Goal: Information Seeking & Learning: Learn about a topic

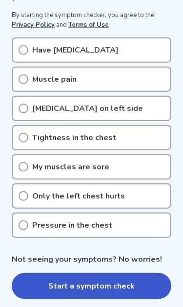
scroll to position [202, 0]
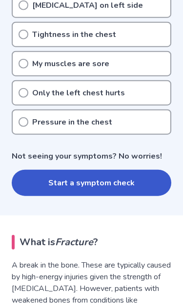
click at [116, 184] on button "Start a symptom check" at bounding box center [91, 183] width 159 height 26
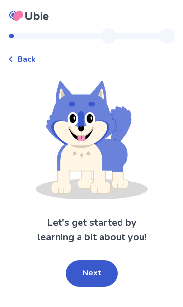
click at [104, 280] on button "Next" at bounding box center [92, 274] width 52 height 26
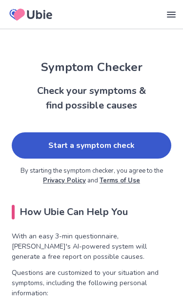
click at [126, 145] on link "Start a symptom check" at bounding box center [91, 145] width 159 height 26
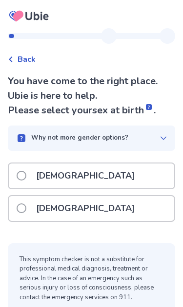
click at [17, 209] on span at bounding box center [22, 209] width 10 height 10
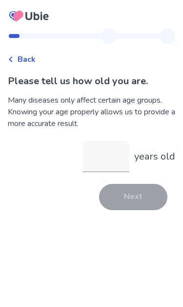
click at [114, 163] on input "years old" at bounding box center [105, 156] width 47 height 31
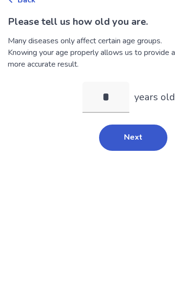
type input "**"
click at [142, 184] on button "Next" at bounding box center [133, 197] width 68 height 26
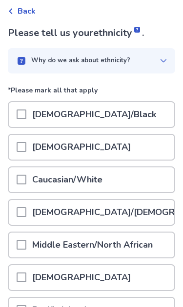
click at [18, 186] on div at bounding box center [22, 180] width 10 height 25
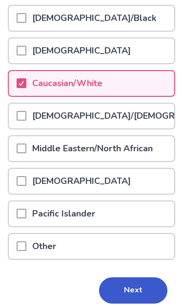
scroll to position [144, 0]
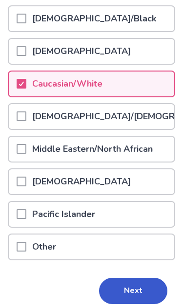
click at [143, 287] on button "Next" at bounding box center [133, 291] width 68 height 26
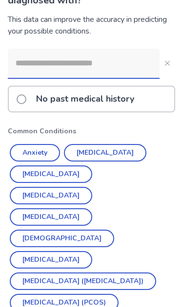
scroll to position [96, 0]
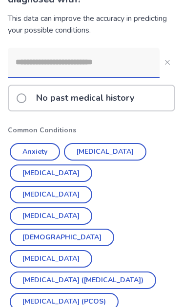
click at [28, 272] on button "Irritable Bowel Syndrome (IBS)" at bounding box center [83, 281] width 146 height 18
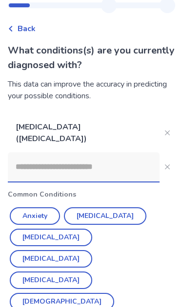
click at [13, 168] on input at bounding box center [83, 166] width 151 height 29
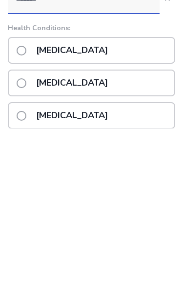
scroll to position [31, 0]
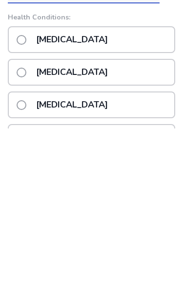
type input "*******"
click at [18, 246] on span at bounding box center [22, 251] width 10 height 10
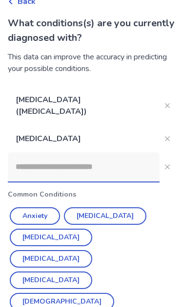
click at [21, 162] on input at bounding box center [83, 166] width 151 height 29
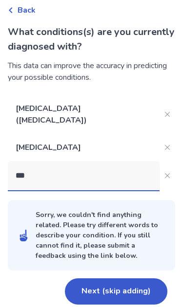
scroll to position [7, 0]
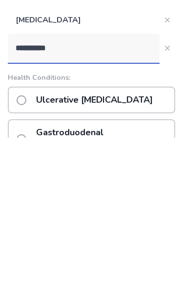
type input "**********"
click at [17, 257] on label "Ulcerative colitis" at bounding box center [88, 269] width 142 height 25
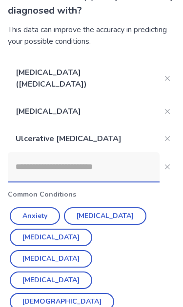
click at [31, 163] on input at bounding box center [83, 166] width 151 height 29
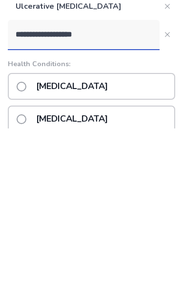
scroll to position [55, 0]
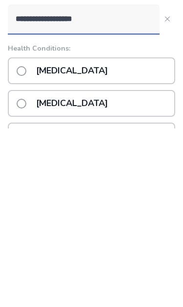
type input "**********"
click at [19, 237] on label "Vasculitis" at bounding box center [65, 249] width 97 height 25
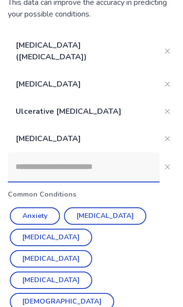
click at [19, 157] on input at bounding box center [83, 166] width 151 height 29
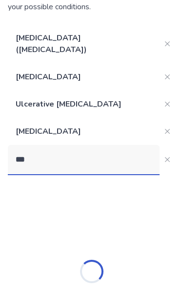
scroll to position [62, 0]
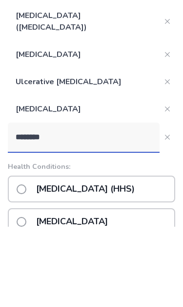
type input "*********"
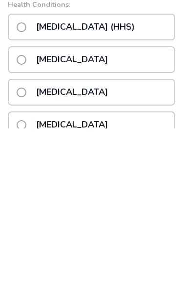
scroll to position [126, 0]
click at [113, 291] on p "Hyperparathyroidism" at bounding box center [71, 303] width 83 height 25
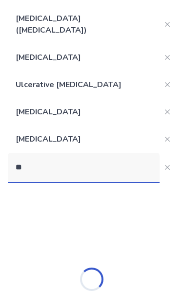
scroll to position [89, 0]
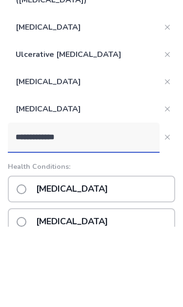
type input "**********"
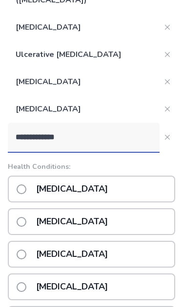
click at [25, 187] on label "[MEDICAL_DATA]" at bounding box center [65, 189] width 97 height 25
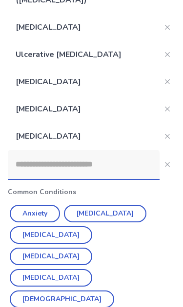
scroll to position [167, 0]
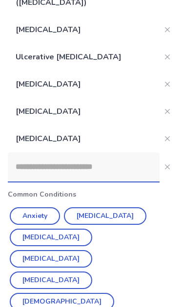
click at [27, 169] on input at bounding box center [83, 166] width 151 height 29
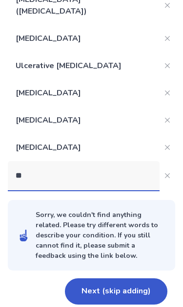
scroll to position [116, 0]
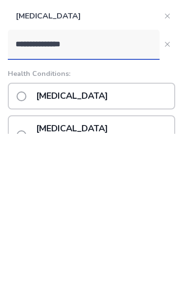
type input "**********"
click at [22, 257] on label "Osteoarthritis" at bounding box center [65, 269] width 97 height 25
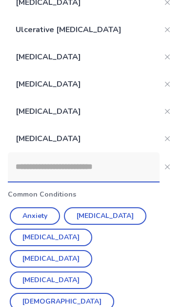
click at [18, 165] on input at bounding box center [83, 166] width 151 height 29
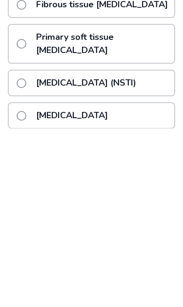
scroll to position [268, 0]
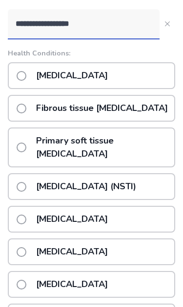
type input "**********"
click at [22, 71] on span at bounding box center [22, 76] width 10 height 10
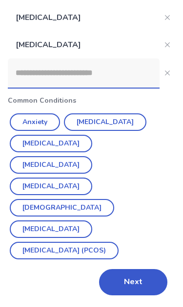
scroll to position [222, 0]
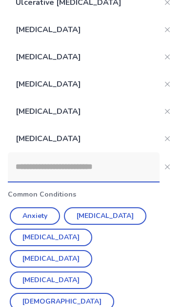
click at [97, 154] on input at bounding box center [83, 166] width 151 height 29
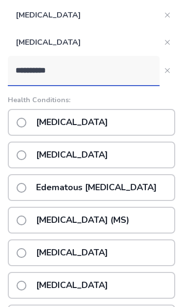
scroll to position [251, 0]
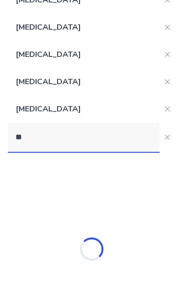
type input "*"
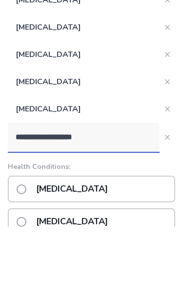
type input "**********"
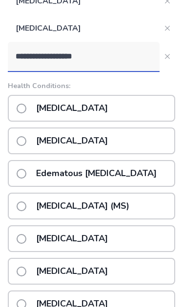
scroll to position [330, 0]
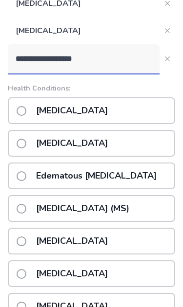
click at [22, 139] on span at bounding box center [22, 144] width 10 height 10
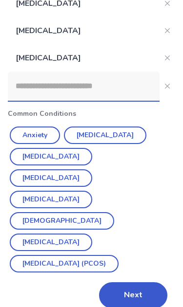
scroll to position [288, 0]
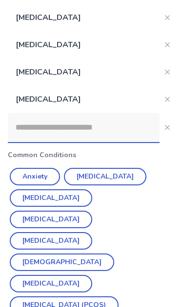
click at [21, 126] on input at bounding box center [83, 127] width 151 height 29
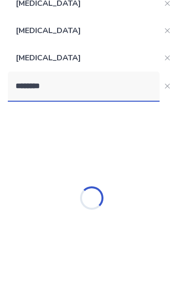
scroll to position [318, 0]
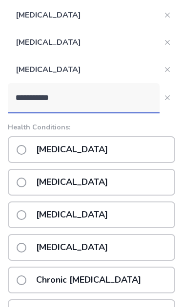
type input "**********"
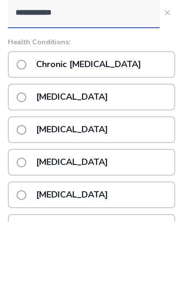
click at [30, 137] on p "Chronic low back pain" at bounding box center [88, 149] width 116 height 25
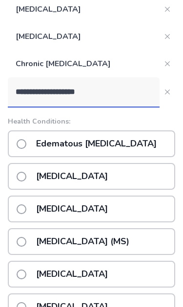
scroll to position [349, 0]
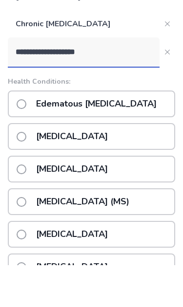
click at [54, 79] on input "**********" at bounding box center [83, 93] width 151 height 29
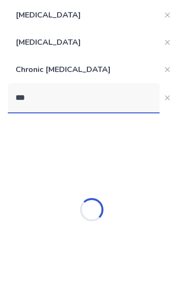
type input "*"
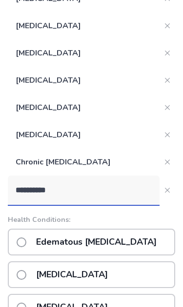
scroll to position [249, 0]
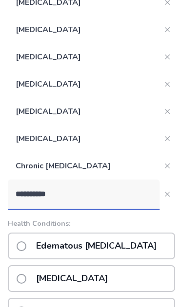
click at [52, 191] on input "*********" at bounding box center [83, 194] width 151 height 29
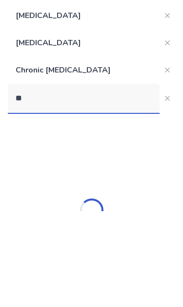
type input "*"
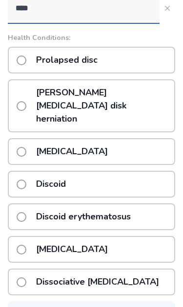
scroll to position [434, 0]
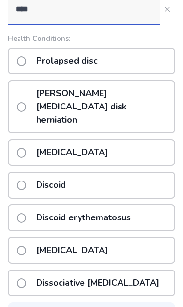
type input "****"
click at [25, 56] on span at bounding box center [22, 61] width 10 height 10
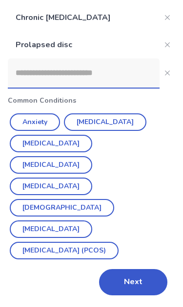
scroll to position [343, 0]
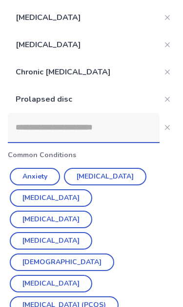
click at [137, 113] on input at bounding box center [83, 127] width 151 height 29
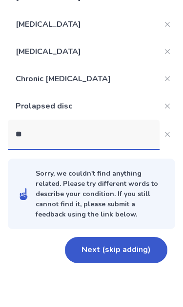
scroll to position [292, 0]
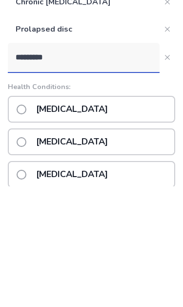
type input "*********"
click at [18, 225] on span at bounding box center [22, 230] width 10 height 10
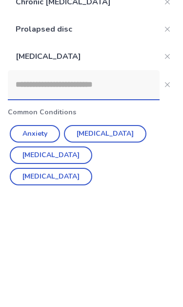
scroll to position [370, 0]
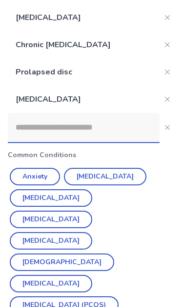
click at [19, 122] on input at bounding box center [83, 127] width 151 height 29
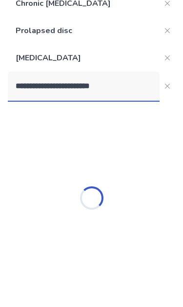
scroll to position [400, 0]
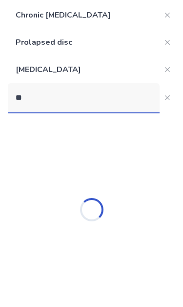
type input "*"
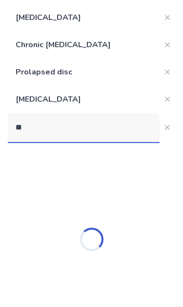
scroll to position [319, 0]
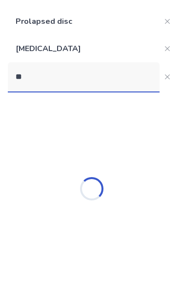
type input "*"
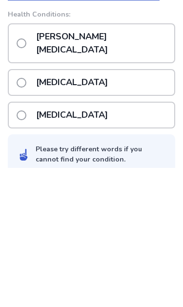
scroll to position [391, 0]
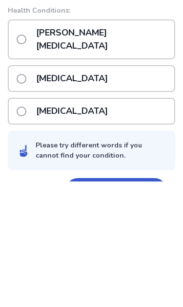
type input "*********"
click at [17, 225] on label "Knee arthritis" at bounding box center [65, 237] width 97 height 25
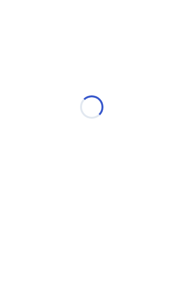
scroll to position [0, 0]
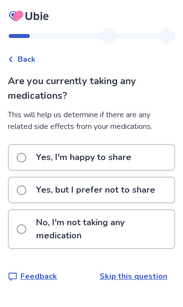
click at [23, 187] on span at bounding box center [22, 191] width 10 height 10
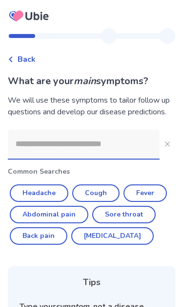
click at [31, 240] on button "Back pain" at bounding box center [38, 236] width 57 height 18
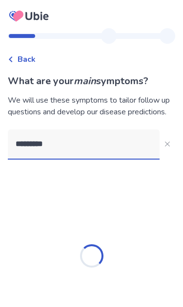
type input "*********"
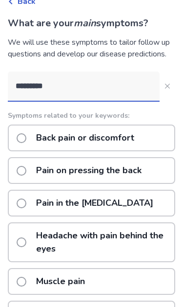
scroll to position [57, 0]
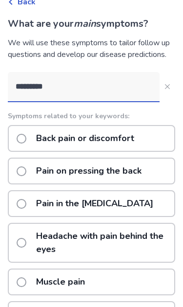
click at [20, 144] on label "Back pain or discomfort" at bounding box center [78, 138] width 123 height 25
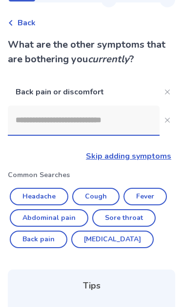
scroll to position [36, 0]
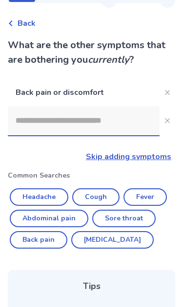
click at [34, 125] on input at bounding box center [83, 120] width 151 height 29
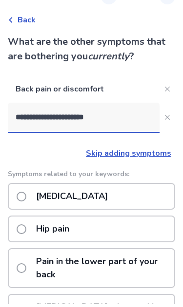
type input "**********"
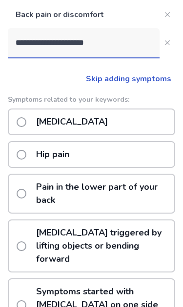
scroll to position [113, 0]
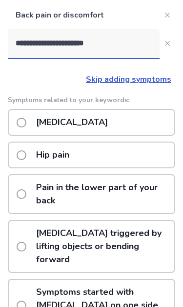
click at [20, 158] on span at bounding box center [22, 155] width 10 height 10
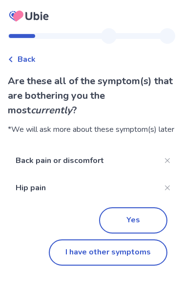
click at [133, 265] on button "I have other symptoms" at bounding box center [108, 253] width 118 height 26
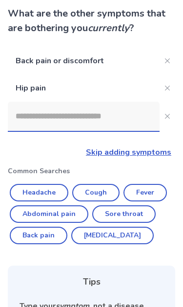
click at [19, 129] on input at bounding box center [83, 116] width 151 height 29
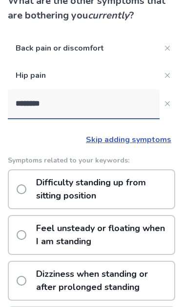
scroll to position [74, 0]
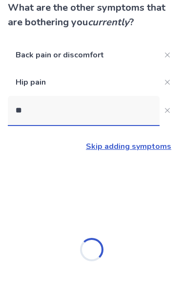
type input "*"
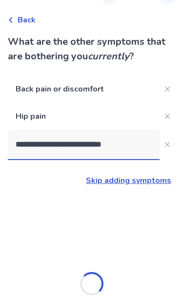
type input "**********"
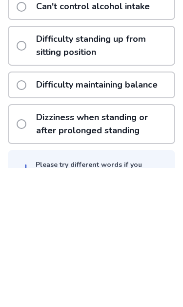
scroll to position [367, 0]
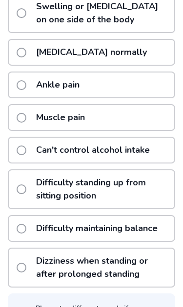
click at [93, 40] on p "[MEDICAL_DATA] normally" at bounding box center [91, 52] width 122 height 25
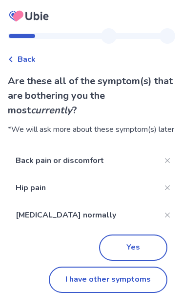
click at [142, 260] on button "Yes" at bounding box center [133, 248] width 68 height 26
click at [144, 293] on button "I have other symptoms" at bounding box center [108, 280] width 118 height 26
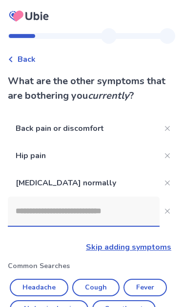
click at [28, 218] on input at bounding box center [83, 211] width 151 height 29
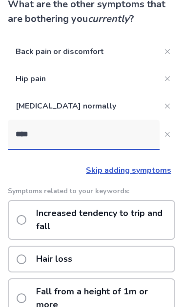
scroll to position [66, 0]
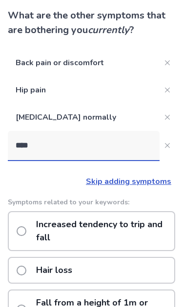
click at [33, 151] on input "****" at bounding box center [83, 145] width 151 height 29
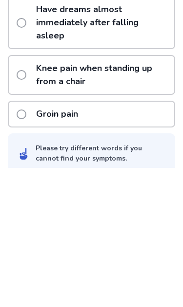
scroll to position [405, 0]
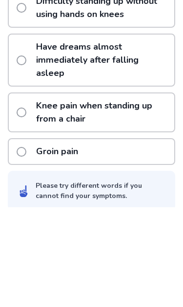
type input "**********"
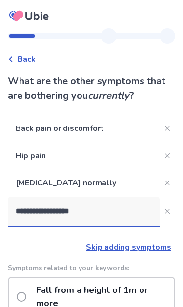
scroll to position [9, 0]
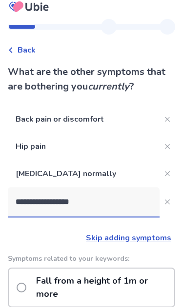
click at [138, 238] on link "Skip adding symptoms" at bounding box center [128, 238] width 85 height 11
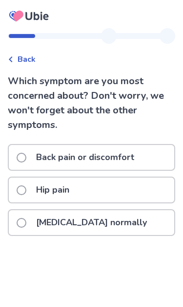
click at [18, 161] on label "Back pain or discomfort" at bounding box center [78, 157] width 123 height 25
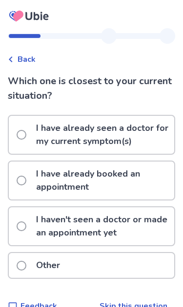
click at [19, 236] on label "I haven't seen a doctor or made an appointment yet" at bounding box center [95, 226] width 157 height 38
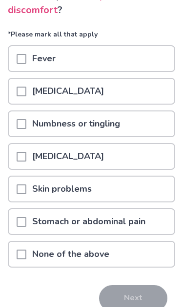
scroll to position [104, 0]
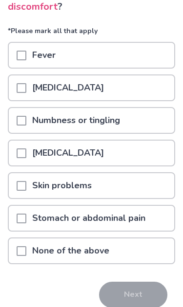
click at [107, 86] on div "[MEDICAL_DATA]" at bounding box center [91, 87] width 165 height 25
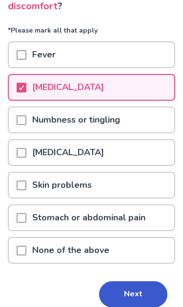
click at [140, 297] on button "Next" at bounding box center [133, 295] width 68 height 26
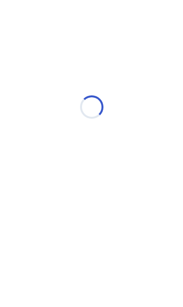
scroll to position [0, 0]
select select "*"
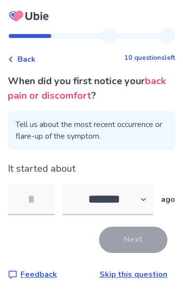
click at [32, 198] on input "tel" at bounding box center [31, 199] width 47 height 31
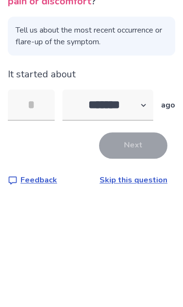
type input "*"
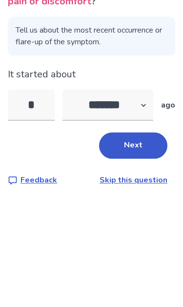
click at [149, 227] on button "Next" at bounding box center [133, 240] width 68 height 26
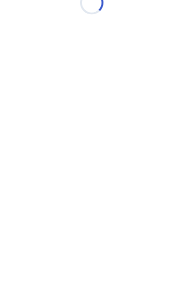
select select "*"
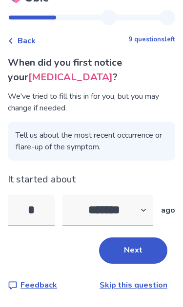
scroll to position [39, 0]
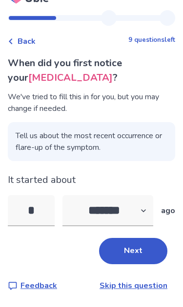
click at [140, 238] on button "Next" at bounding box center [133, 251] width 68 height 26
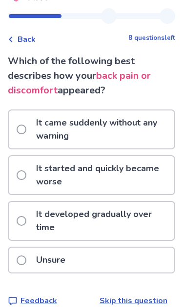
scroll to position [22, 0]
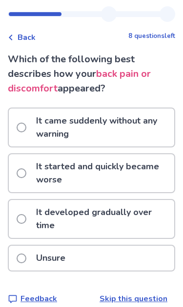
click at [118, 263] on div "Unsure" at bounding box center [91, 258] width 165 height 25
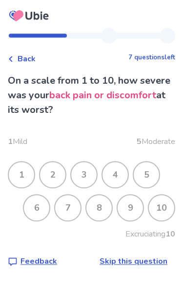
scroll to position [13, 0]
click at [106, 203] on div "8" at bounding box center [98, 208] width 25 height 25
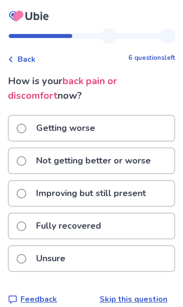
click at [23, 162] on span at bounding box center [22, 161] width 10 height 10
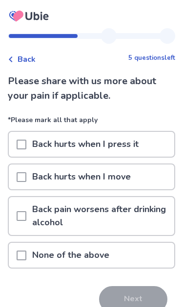
click at [25, 183] on div at bounding box center [22, 177] width 10 height 25
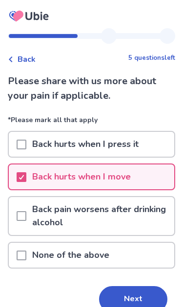
click at [133, 301] on button "Next" at bounding box center [133, 299] width 68 height 26
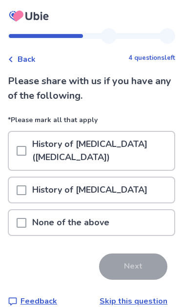
click at [23, 195] on div at bounding box center [22, 190] width 10 height 25
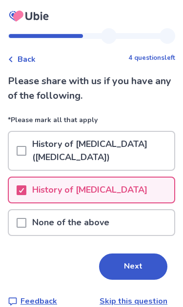
click at [147, 273] on button "Next" at bounding box center [133, 267] width 68 height 26
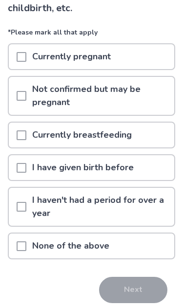
scroll to position [102, 0]
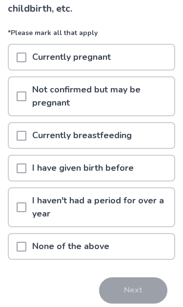
click at [25, 259] on div at bounding box center [22, 246] width 10 height 25
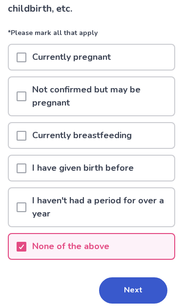
click at [150, 291] on button "Next" at bounding box center [133, 291] width 68 height 26
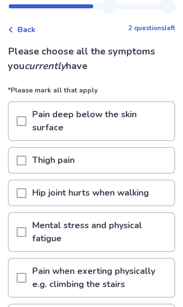
click at [21, 158] on div at bounding box center [22, 160] width 10 height 25
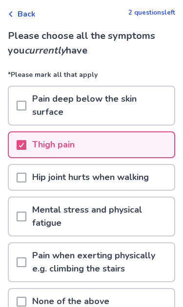
scroll to position [52, 0]
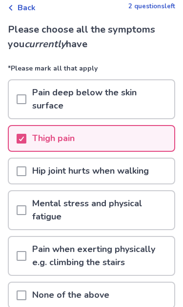
click at [22, 169] on div at bounding box center [22, 171] width 10 height 25
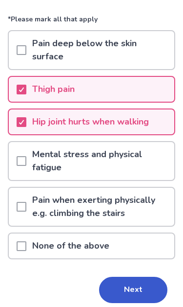
scroll to position [104, 0]
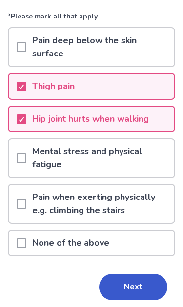
click at [142, 278] on button "Next" at bounding box center [133, 287] width 68 height 26
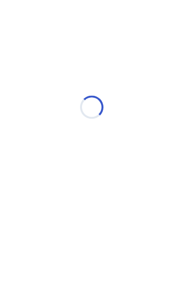
scroll to position [0, 0]
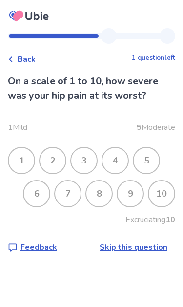
click at [60, 199] on div "7" at bounding box center [67, 193] width 25 height 25
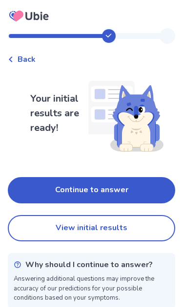
click at [137, 188] on button "Continue to answer" at bounding box center [91, 190] width 167 height 26
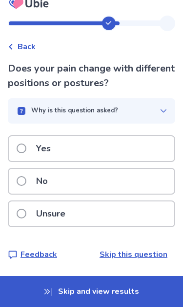
scroll to position [39, 0]
click at [26, 136] on label "Yes" at bounding box center [37, 148] width 40 height 25
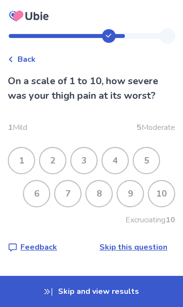
click at [66, 193] on div "7" at bounding box center [67, 193] width 25 height 25
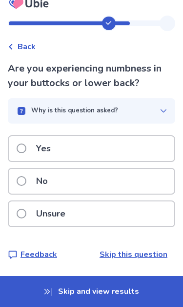
scroll to position [36, 0]
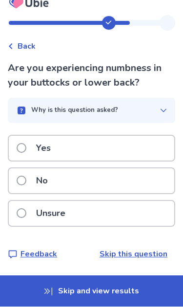
click at [24, 169] on label "No" at bounding box center [35, 181] width 37 height 25
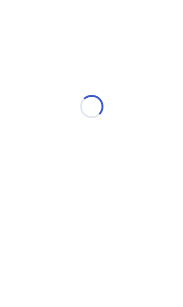
scroll to position [0, 0]
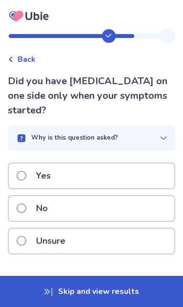
click at [20, 183] on label "Yes" at bounding box center [37, 176] width 40 height 25
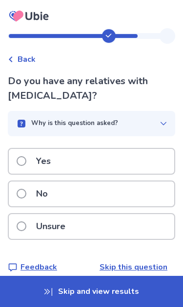
click at [36, 193] on p "No" at bounding box center [41, 194] width 23 height 25
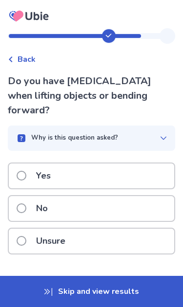
click at [31, 164] on p "Yes" at bounding box center [43, 176] width 26 height 25
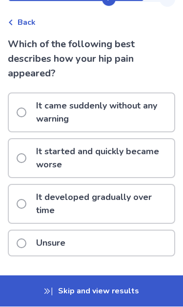
scroll to position [38, 0]
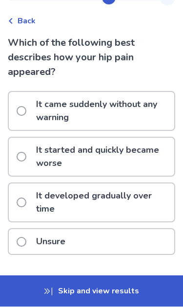
click at [22, 162] on label "It started and quickly became worse" at bounding box center [95, 157] width 157 height 38
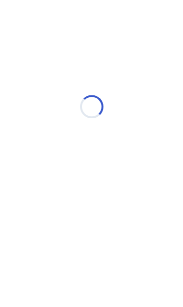
scroll to position [0, 0]
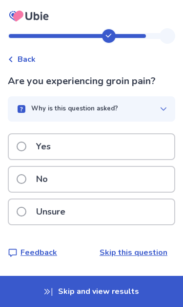
click at [23, 185] on label "No" at bounding box center [35, 179] width 37 height 25
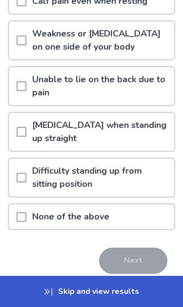
scroll to position [147, 0]
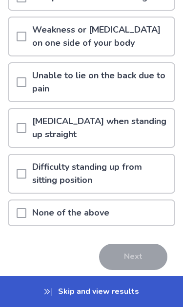
click at [21, 137] on div at bounding box center [22, 128] width 10 height 38
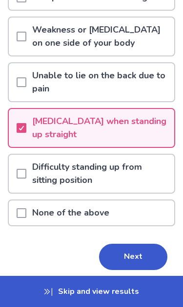
click at [139, 259] on button "Next" at bounding box center [133, 257] width 68 height 26
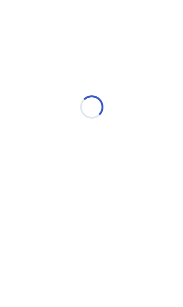
scroll to position [0, 0]
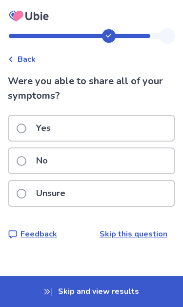
click at [23, 168] on label "No" at bounding box center [35, 161] width 37 height 25
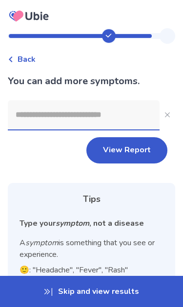
click at [20, 129] on input at bounding box center [83, 114] width 151 height 29
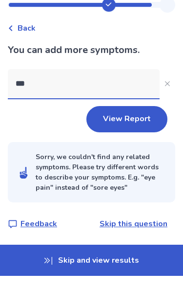
type input "****"
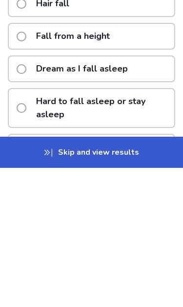
scroll to position [96, 0]
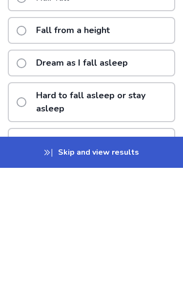
click at [114, 157] on p "Fall from a height" at bounding box center [72, 169] width 85 height 25
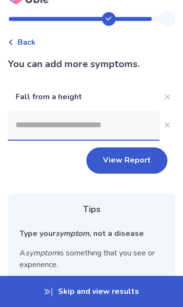
scroll to position [0, 0]
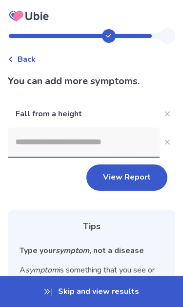
click at [135, 178] on button "View Report" at bounding box center [126, 178] width 81 height 26
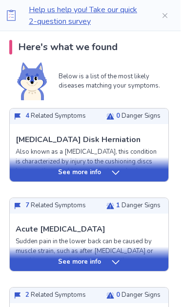
scroll to position [201, 2]
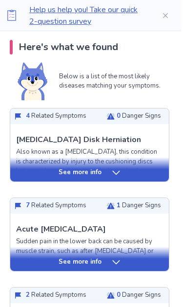
click at [125, 175] on div "See more info" at bounding box center [89, 173] width 158 height 10
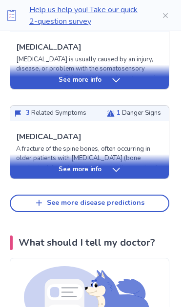
scroll to position [1403, 2]
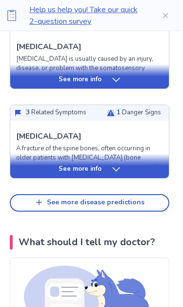
click at [126, 165] on div "See more info" at bounding box center [89, 170] width 158 height 10
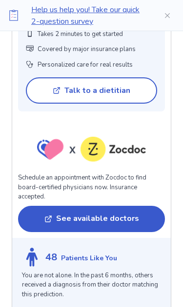
scroll to position [2079, 0]
